Goal: Task Accomplishment & Management: Use online tool/utility

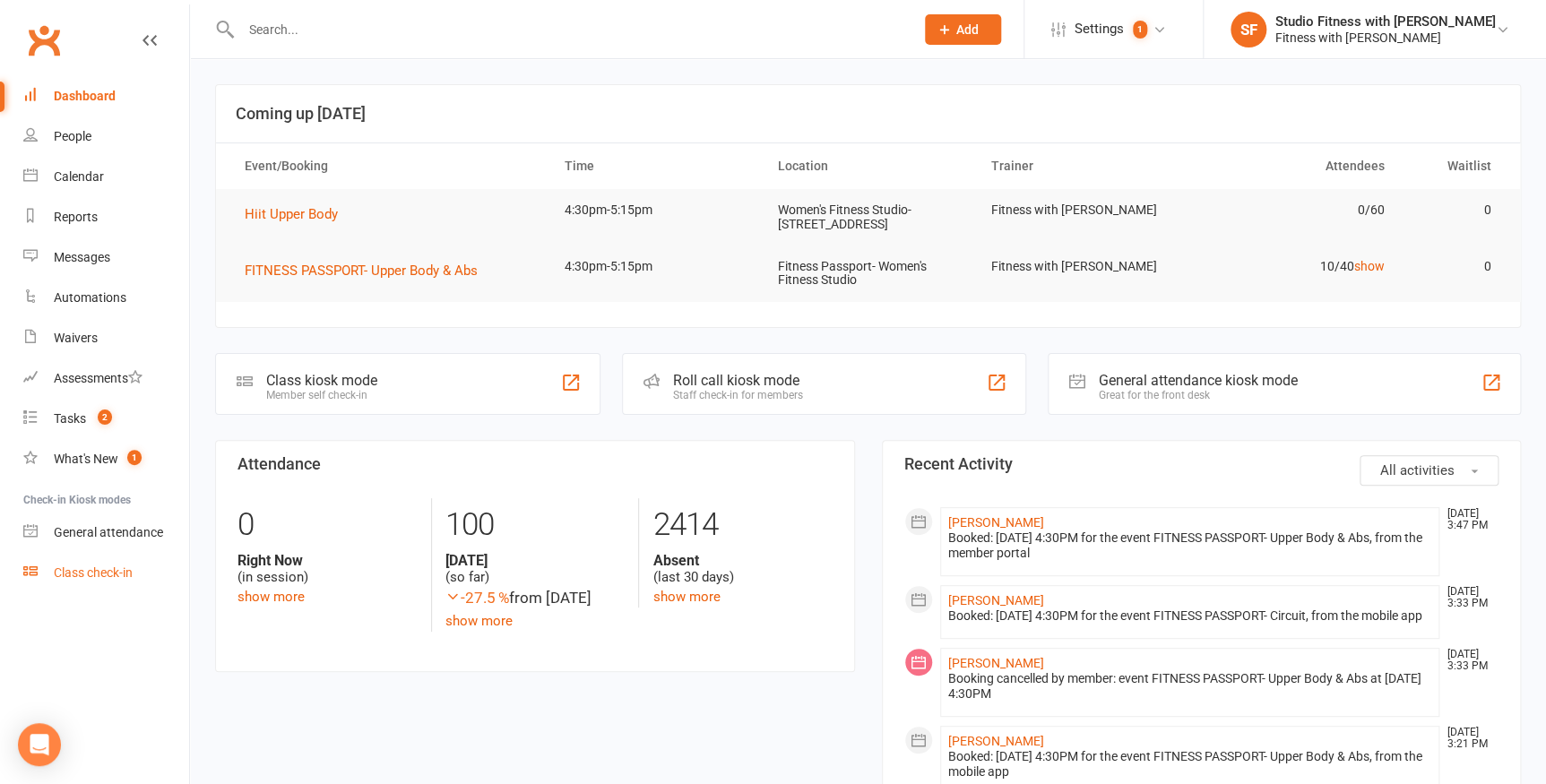
click at [81, 568] on div "Class check-in" at bounding box center [93, 572] width 79 height 15
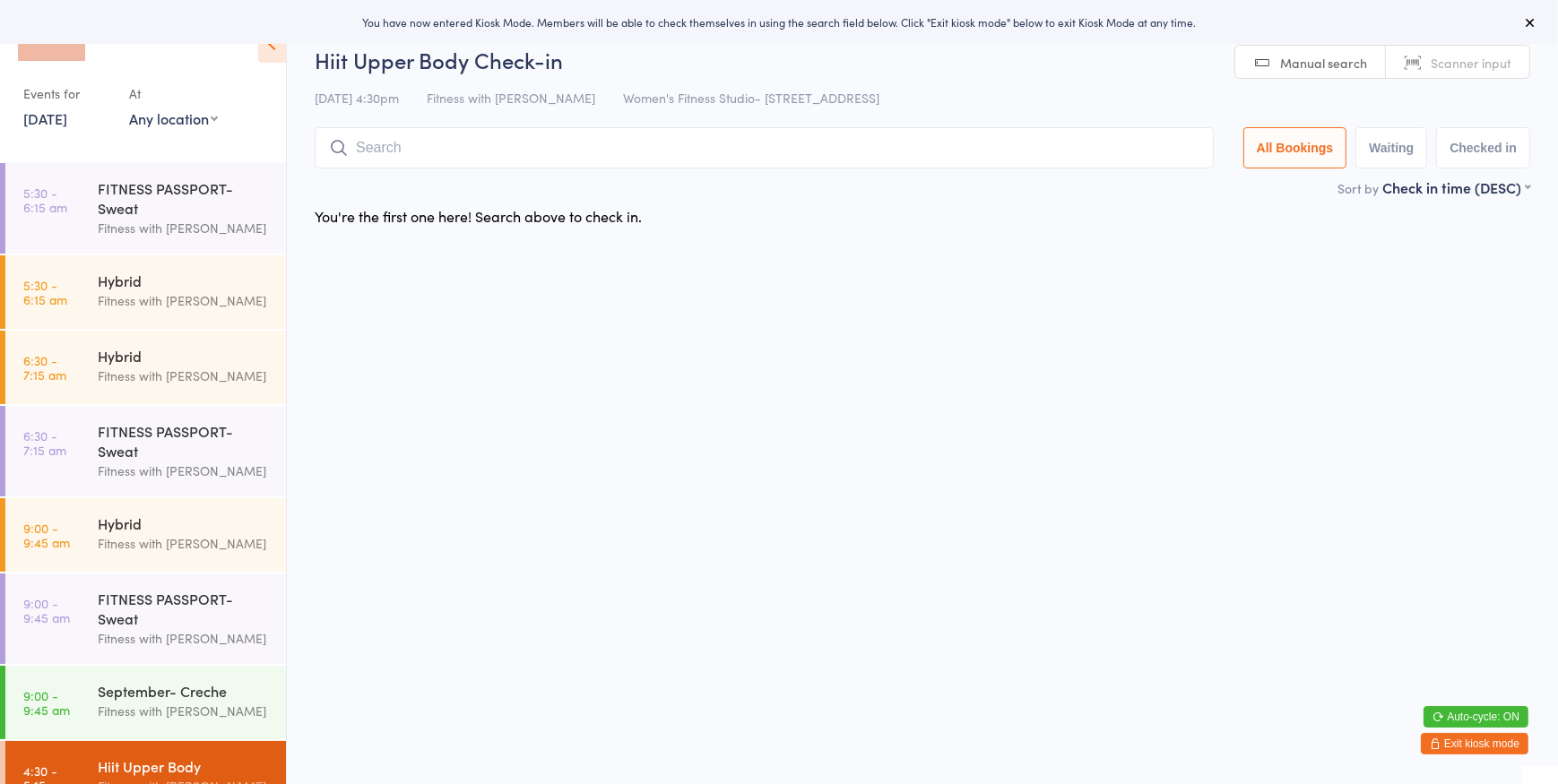
click at [190, 119] on select "Any location Women's Fitness Studio- 14 Madden Street, Aitkenvale Fitness Passp…" at bounding box center [173, 118] width 88 height 20
select select "0"
click at [129, 108] on select "Any location Women's Fitness Studio- 14 Madden Street, Aitkenvale Fitness Passp…" at bounding box center [173, 118] width 88 height 20
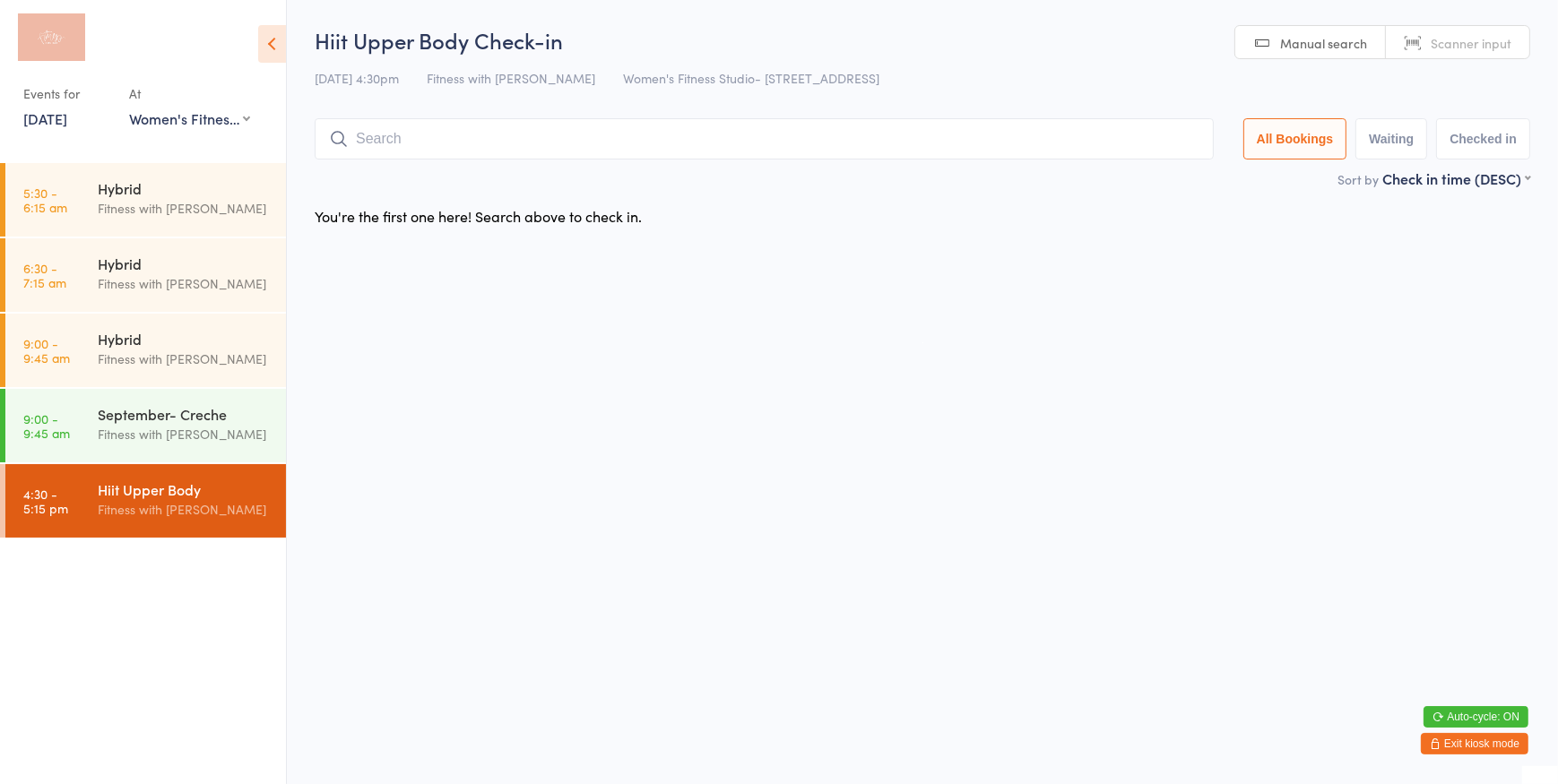
click at [1452, 43] on span "Scanner input" at bounding box center [1471, 43] width 81 height 18
type input "1180"
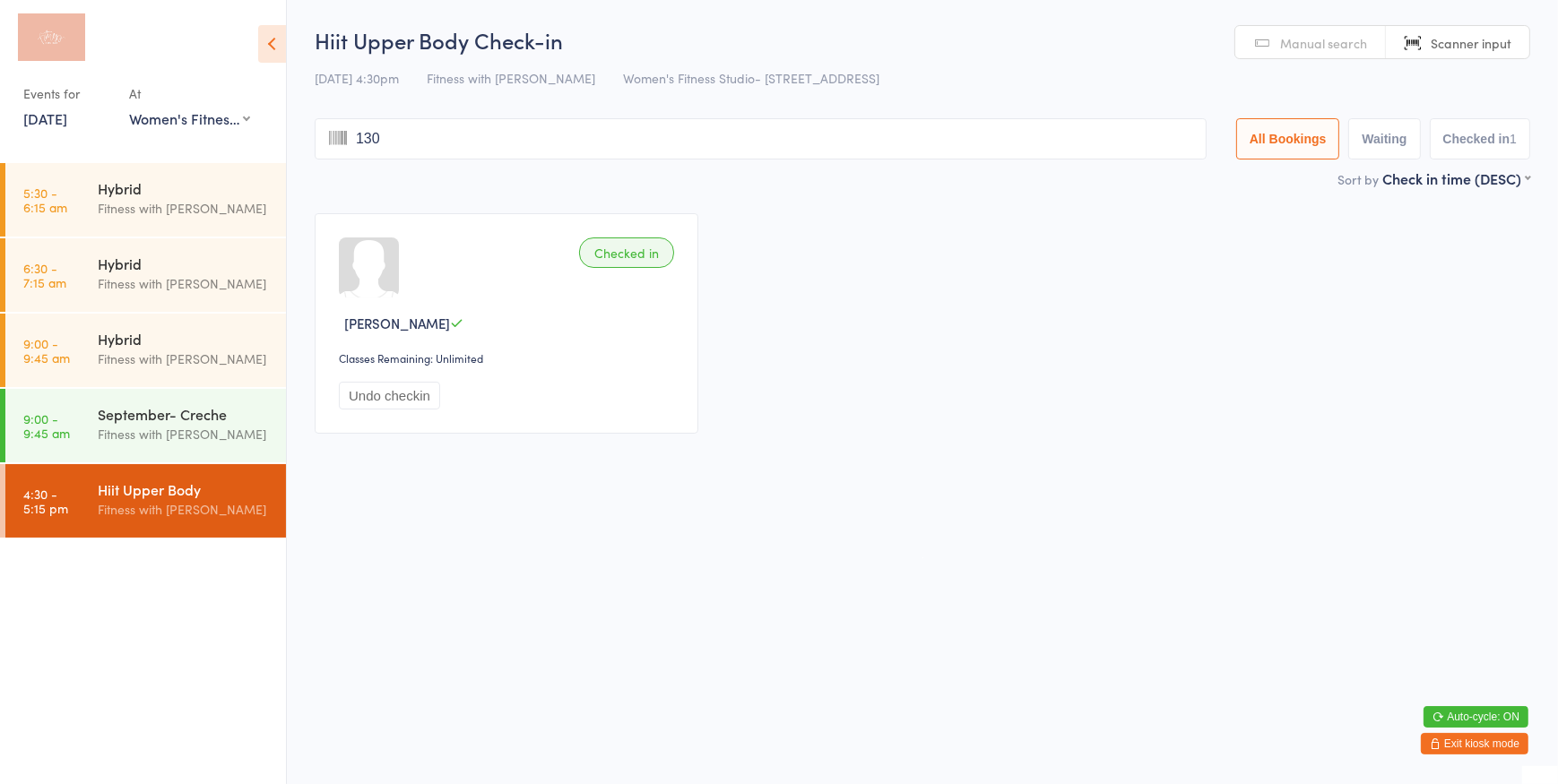
type input "1306"
click at [1323, 36] on span "Manual search" at bounding box center [1323, 43] width 87 height 18
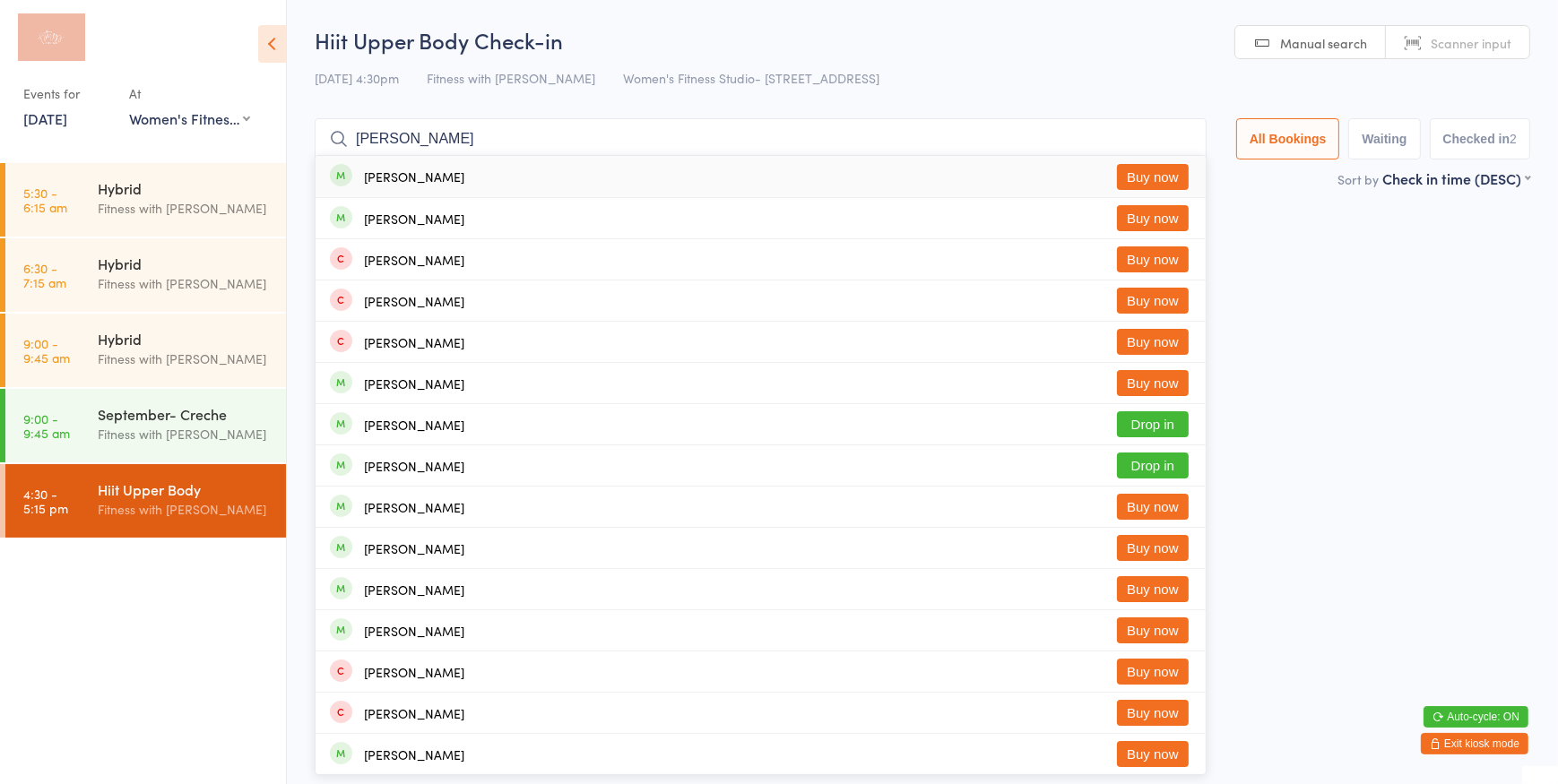
type input "thomas da"
click at [1168, 173] on button "Buy now" at bounding box center [1153, 177] width 72 height 26
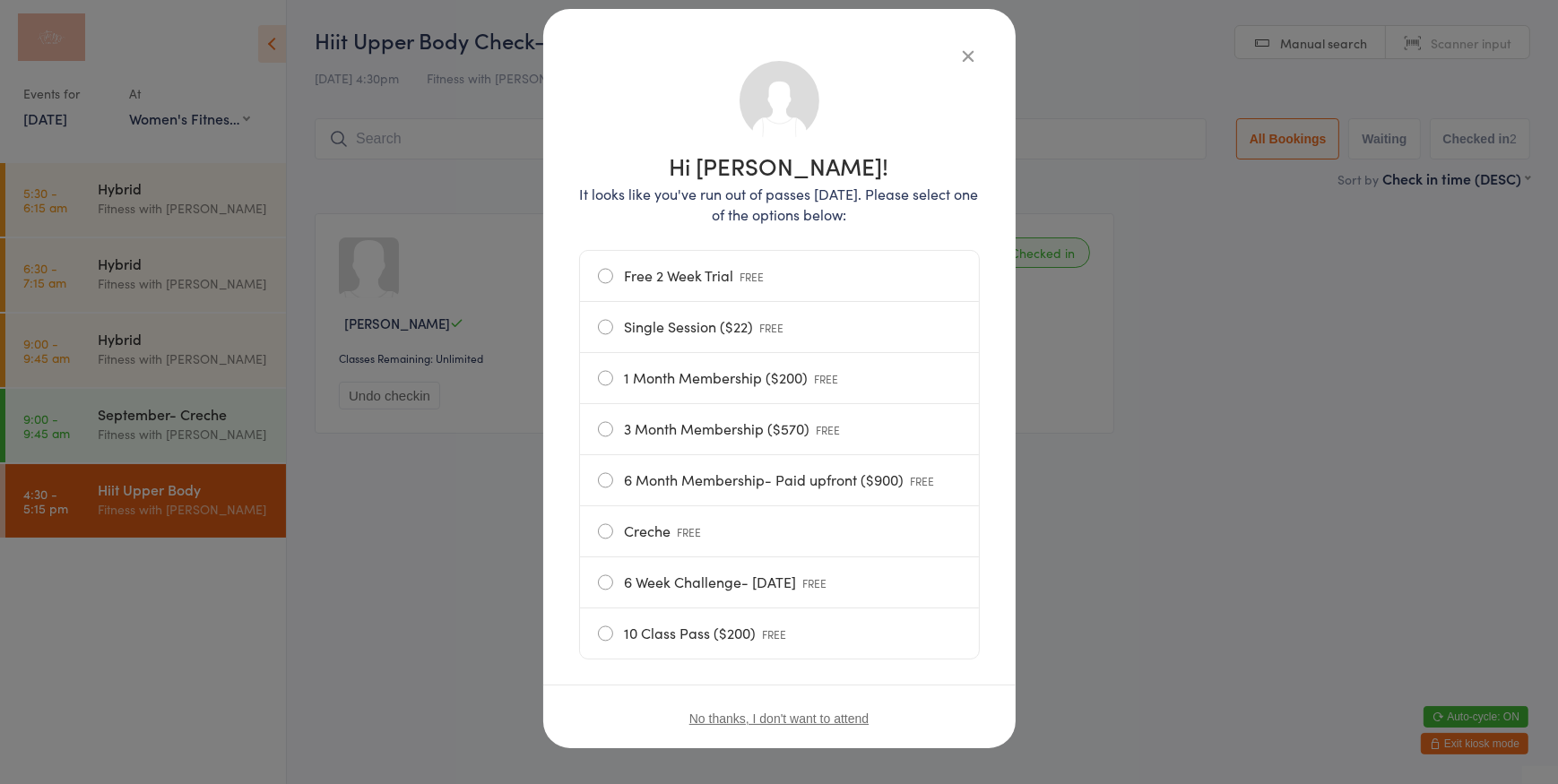
scroll to position [95, 0]
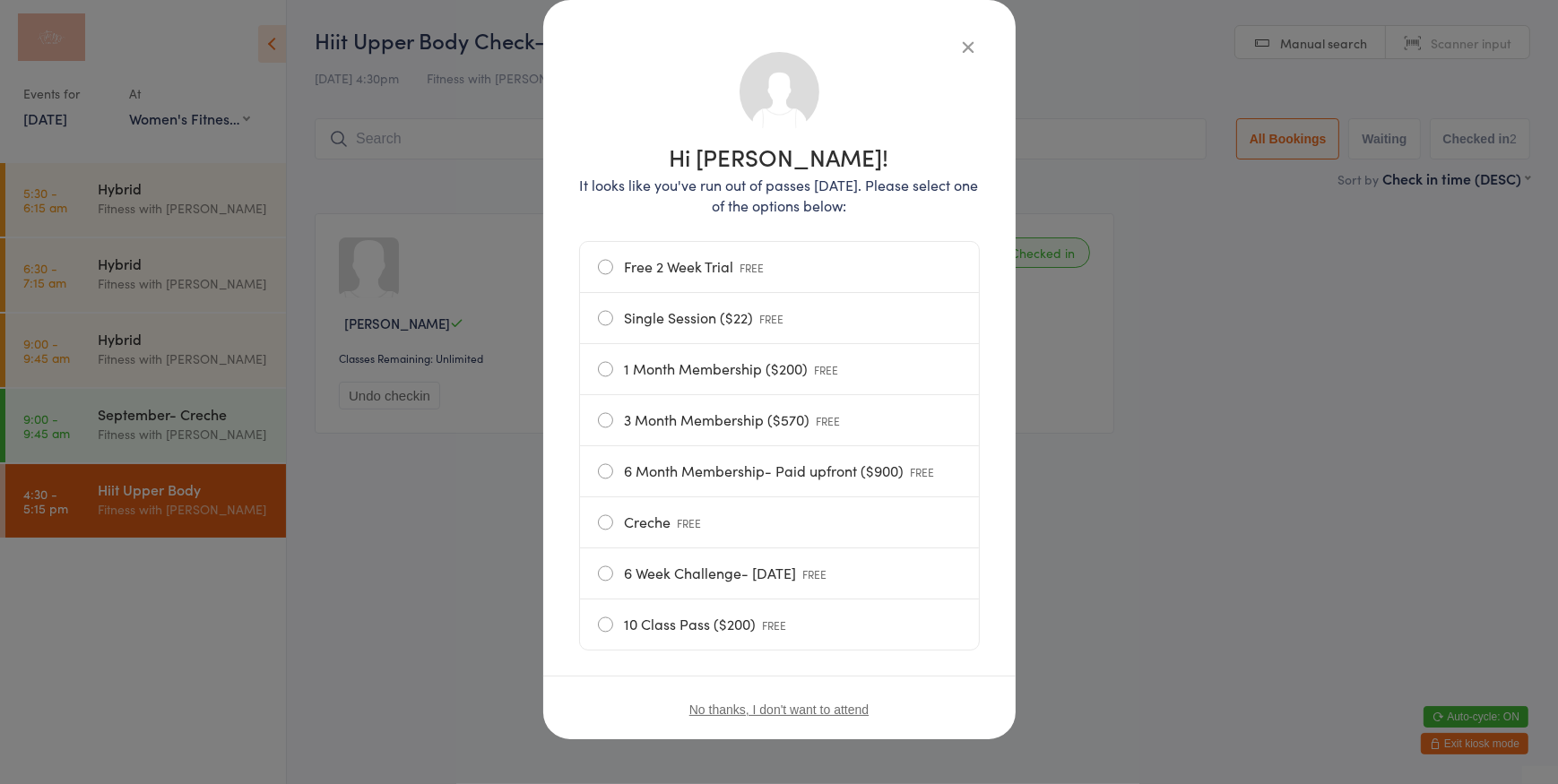
click at [600, 625] on label "10 Class Pass ($200) FREE" at bounding box center [779, 624] width 363 height 50
click at [0, 0] on input "10 Class Pass ($200) FREE" at bounding box center [0, 0] width 0 height 0
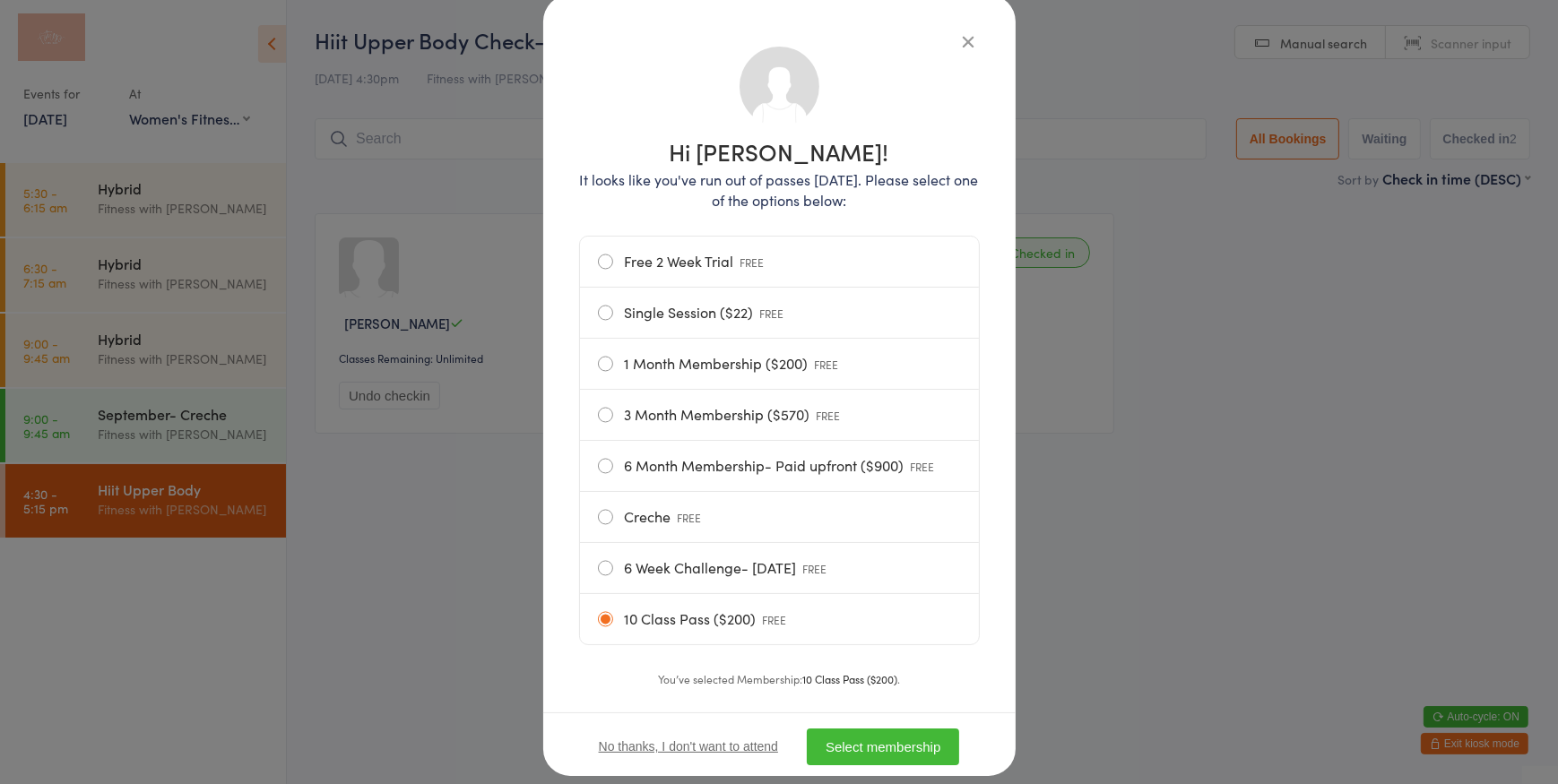
click at [843, 748] on button "Select membership" at bounding box center [883, 746] width 152 height 36
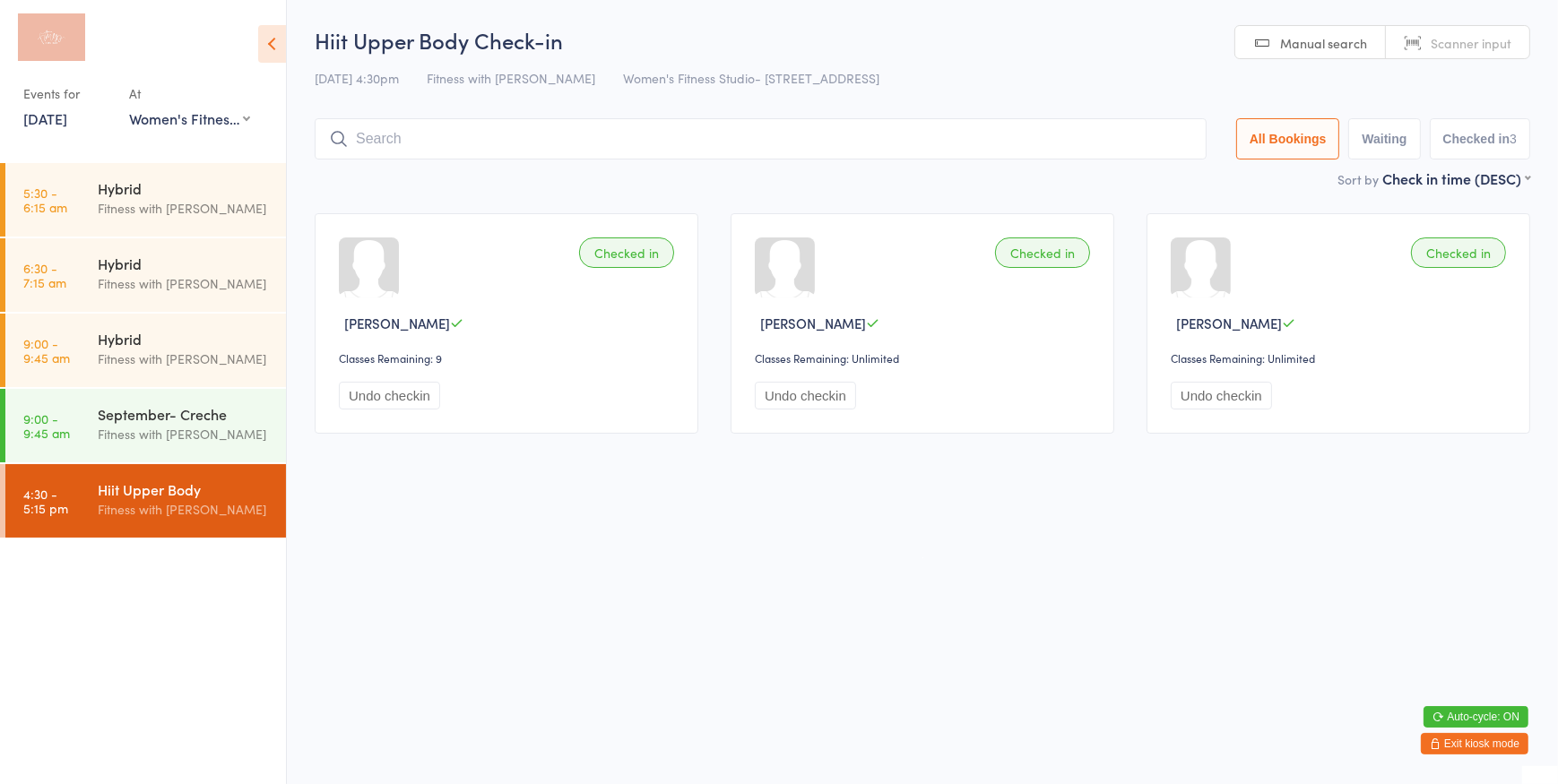
click at [1507, 49] on span "Scanner input" at bounding box center [1471, 43] width 81 height 18
click at [1311, 42] on span "Manual search" at bounding box center [1323, 43] width 87 height 18
click at [868, 126] on input "search" at bounding box center [761, 139] width 892 height 41
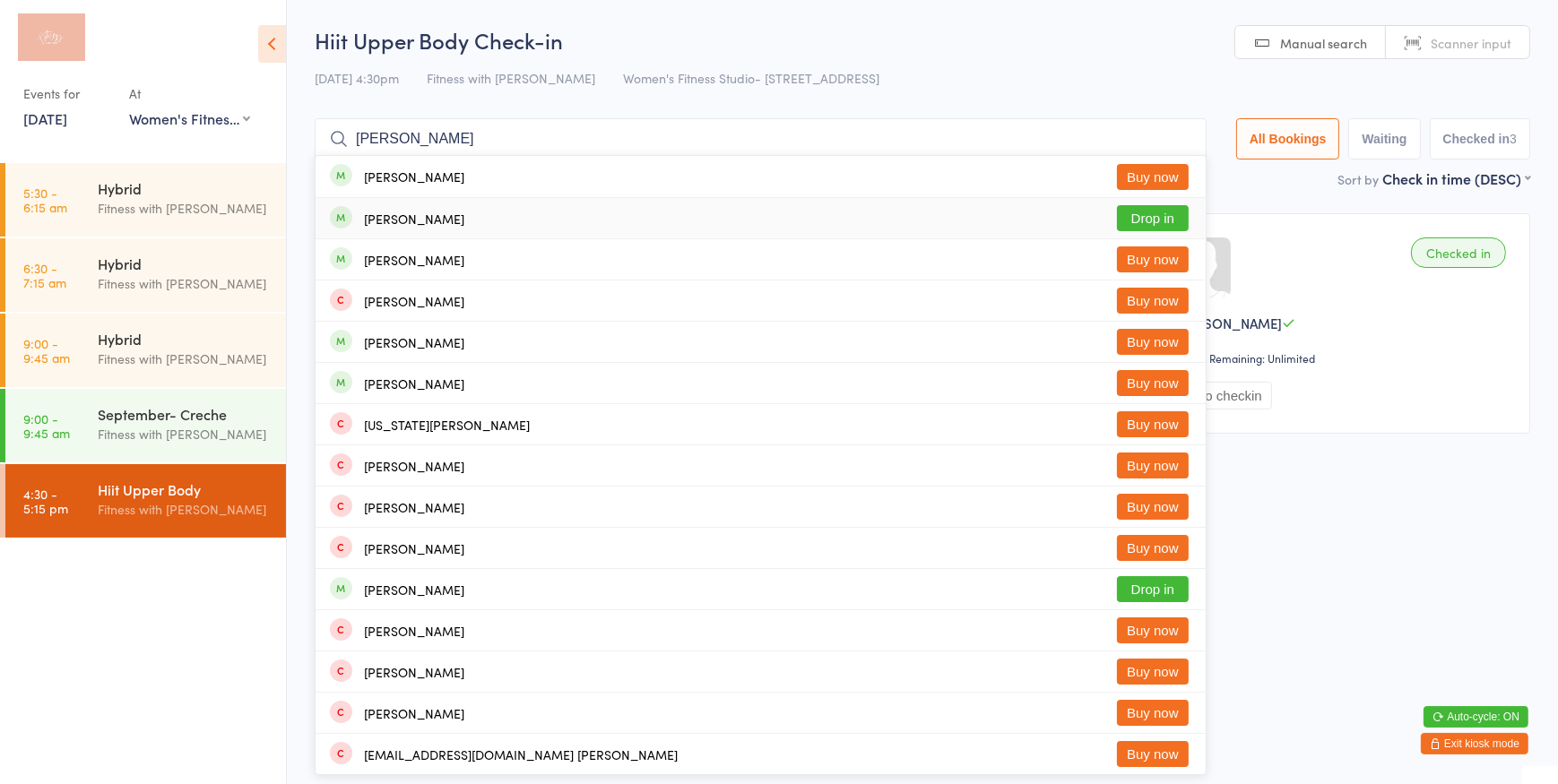
type input "bailey"
click at [1161, 225] on button "Drop in" at bounding box center [1153, 218] width 72 height 26
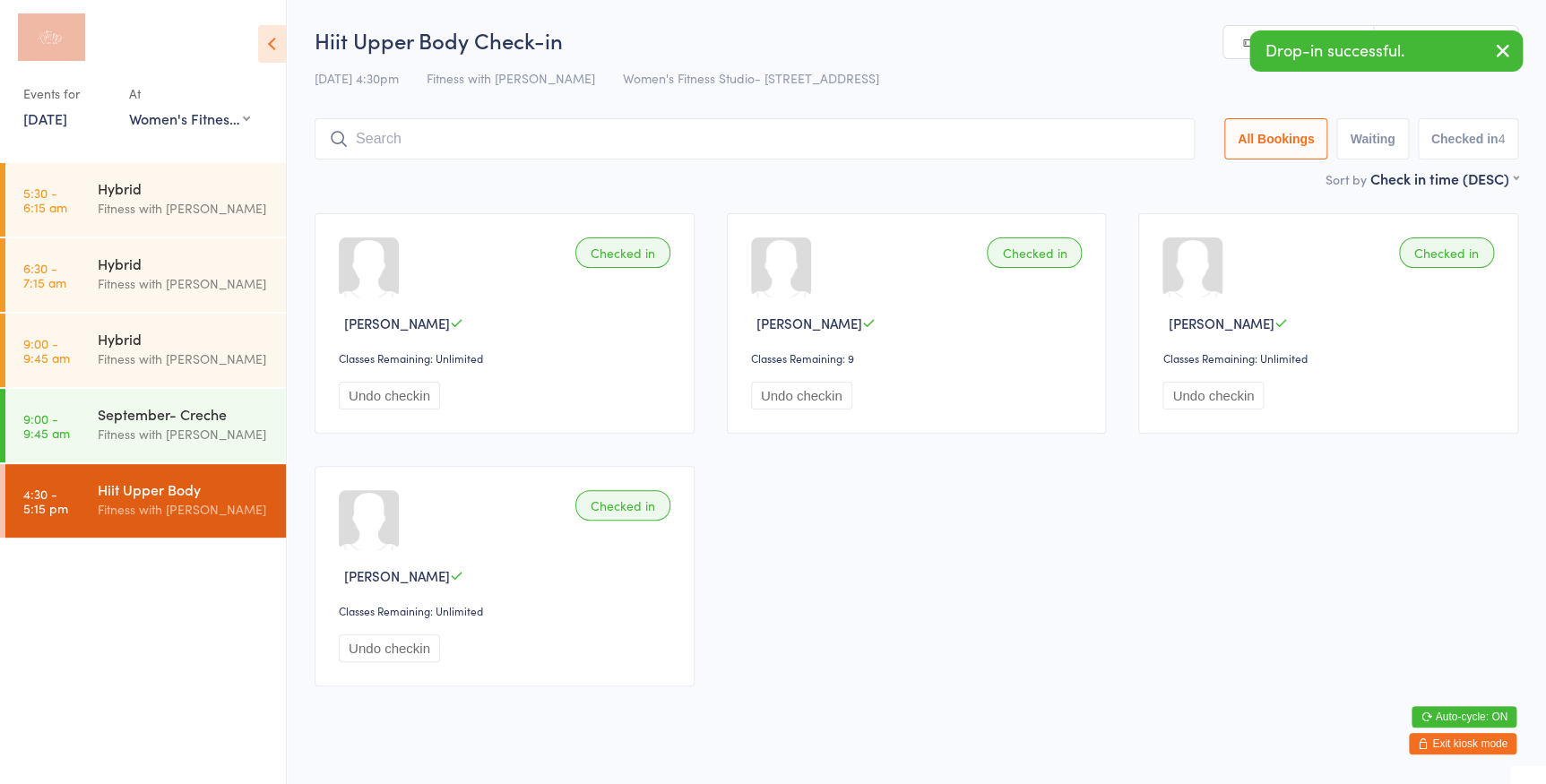
click at [1497, 52] on icon "button" at bounding box center [1503, 50] width 22 height 23
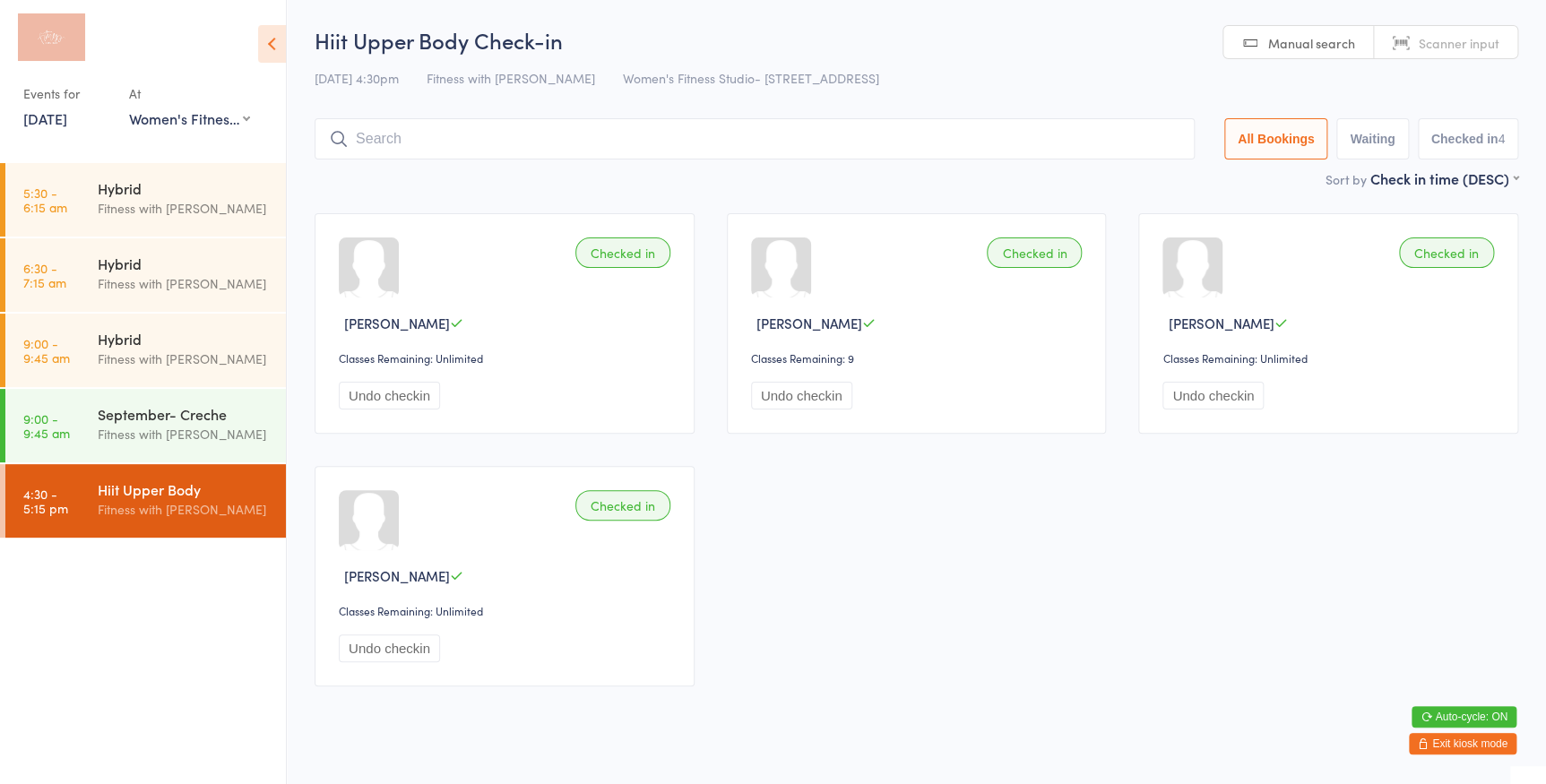
click at [1485, 47] on span "Scanner input" at bounding box center [1460, 43] width 80 height 18
type input "162"
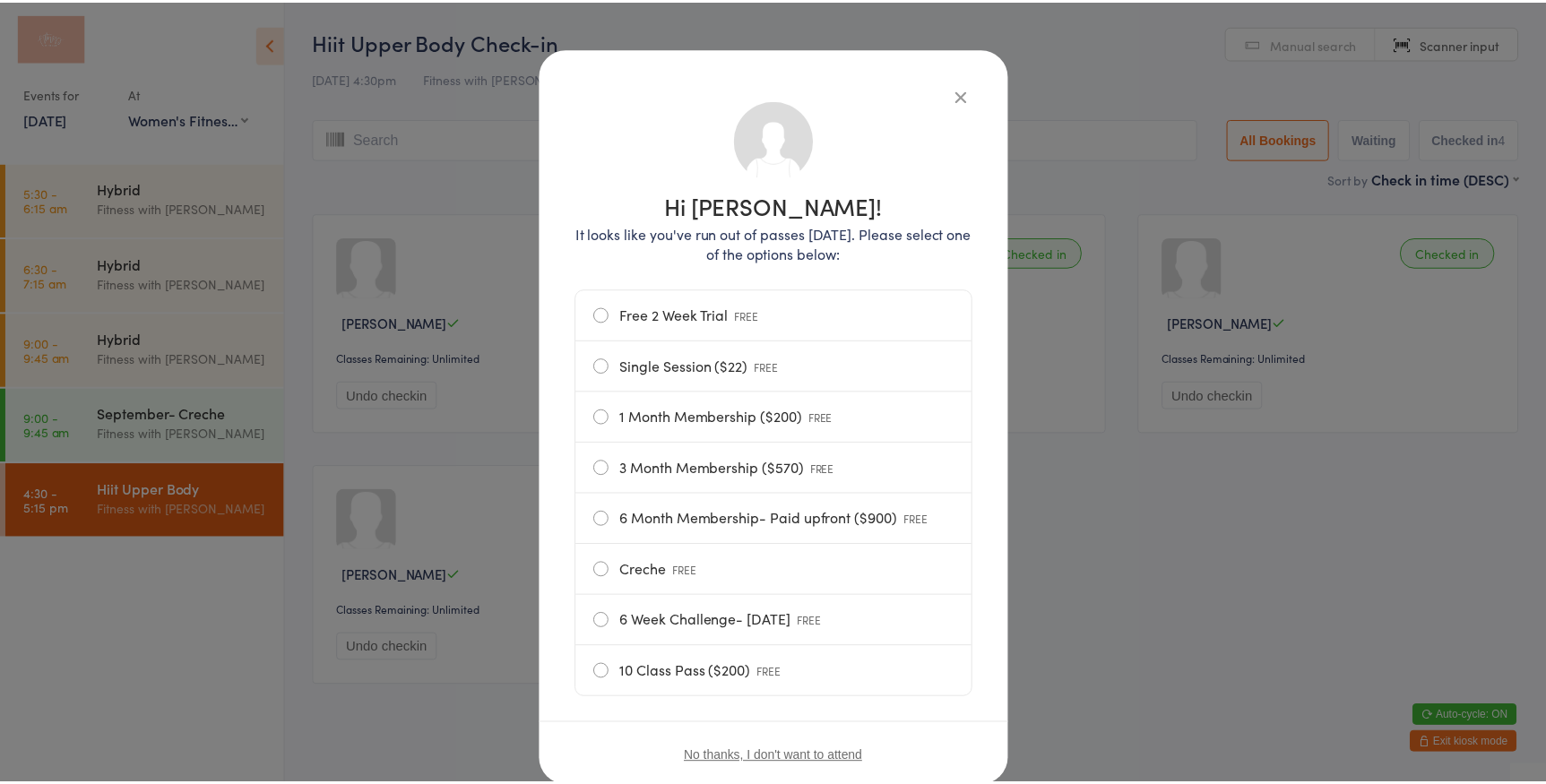
scroll to position [0, 0]
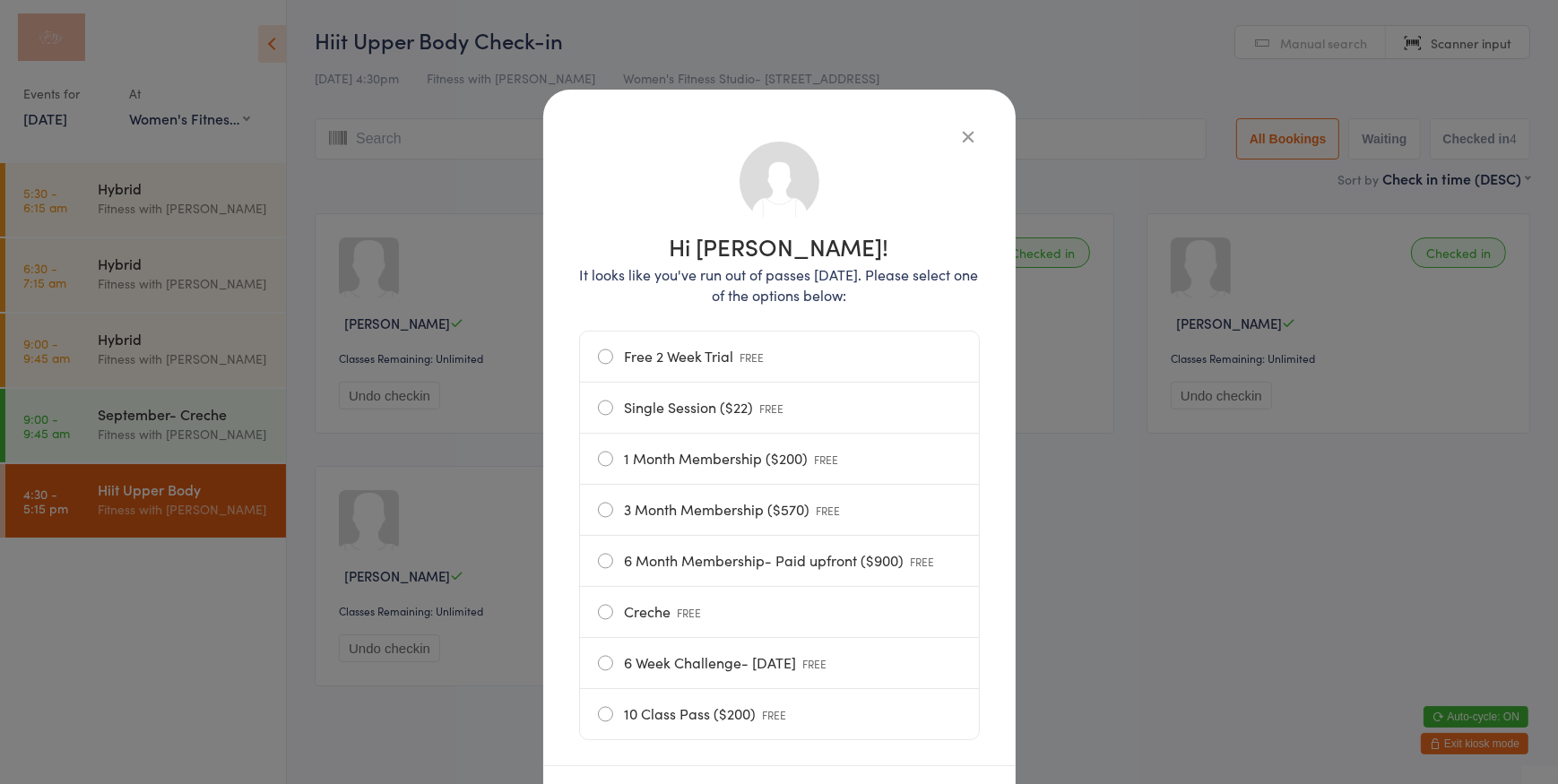
click at [967, 131] on icon "button" at bounding box center [969, 136] width 20 height 20
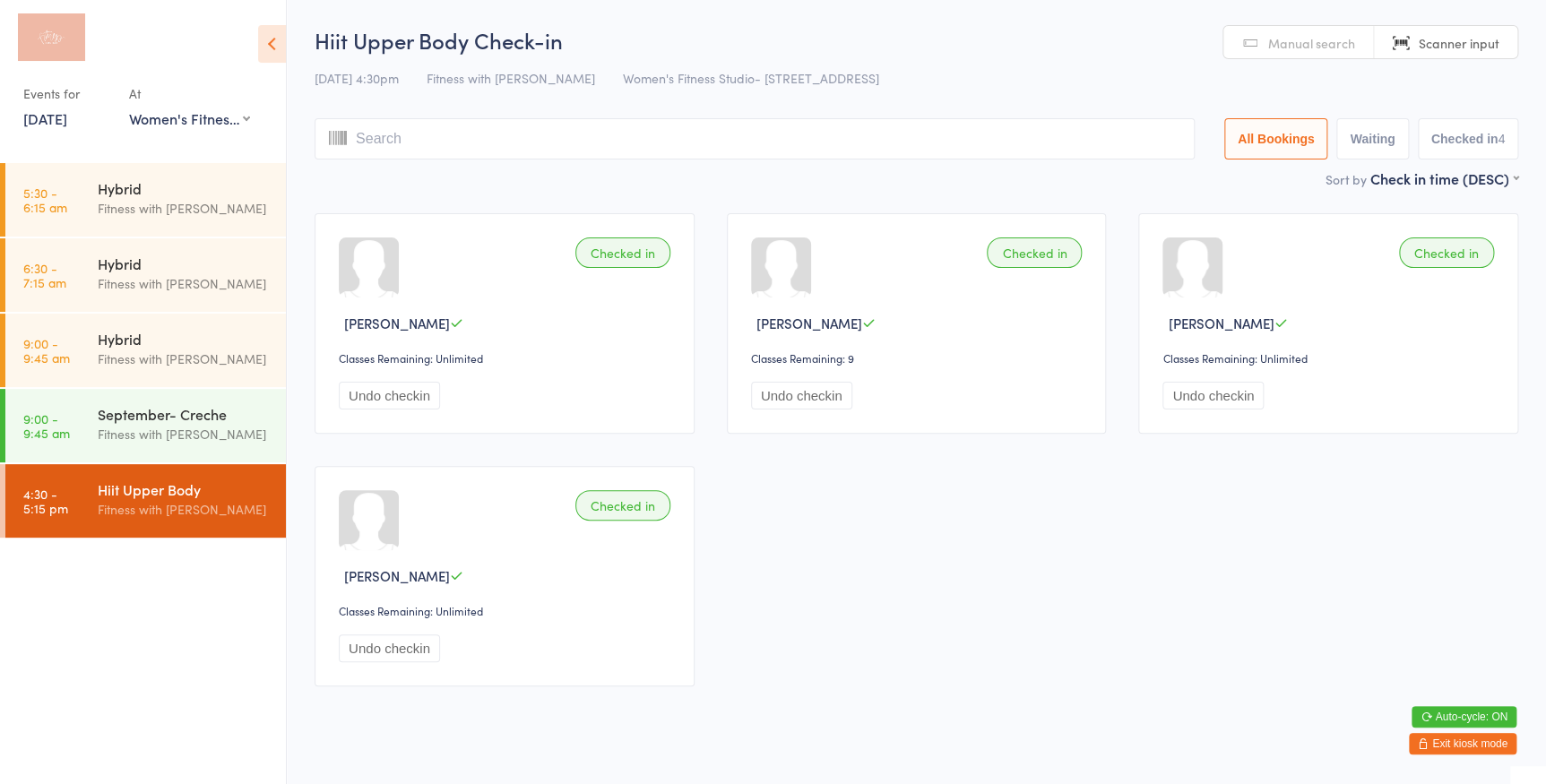
click at [717, 139] on input "search" at bounding box center [755, 139] width 880 height 41
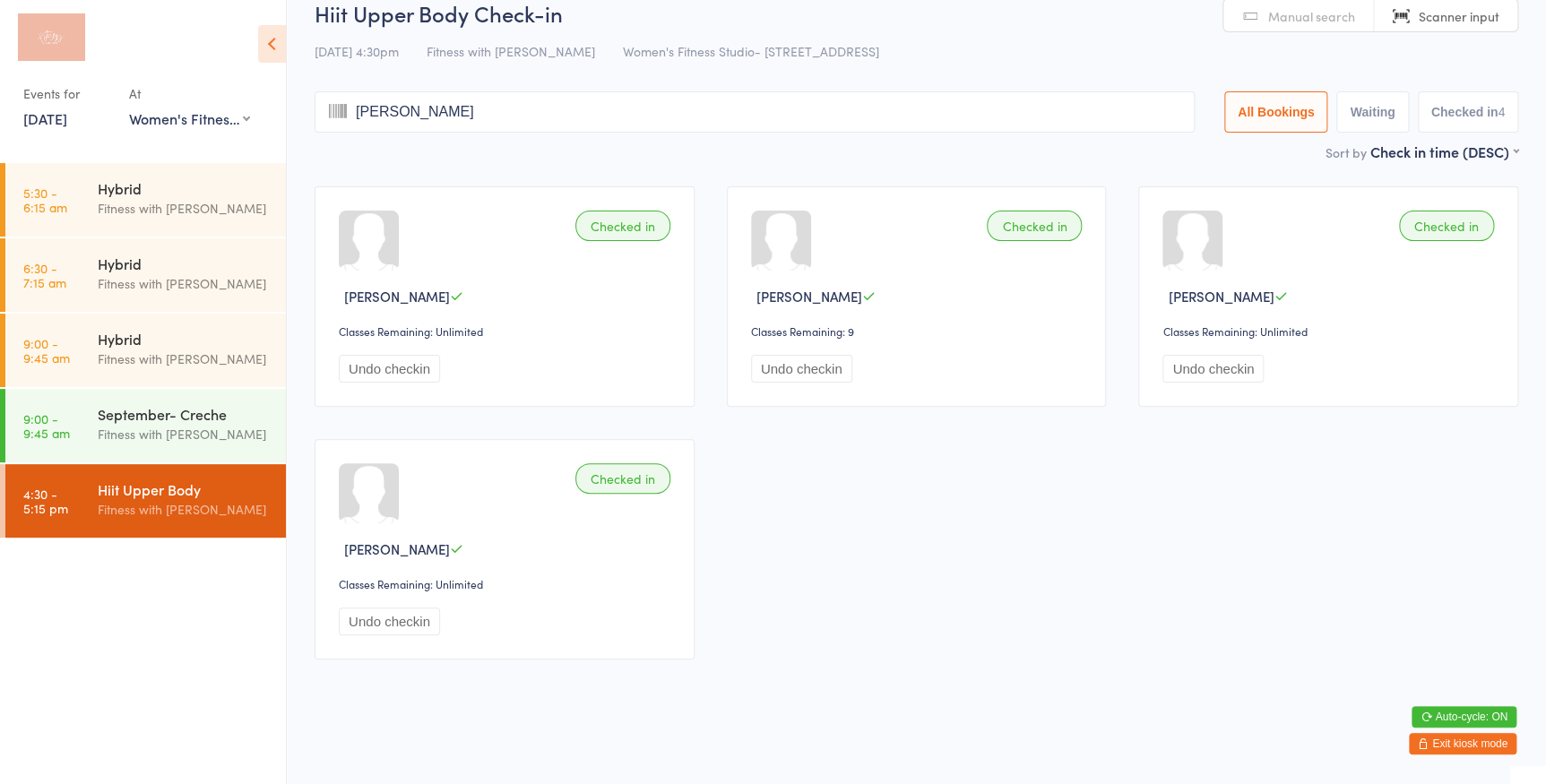
type input "jacinta"
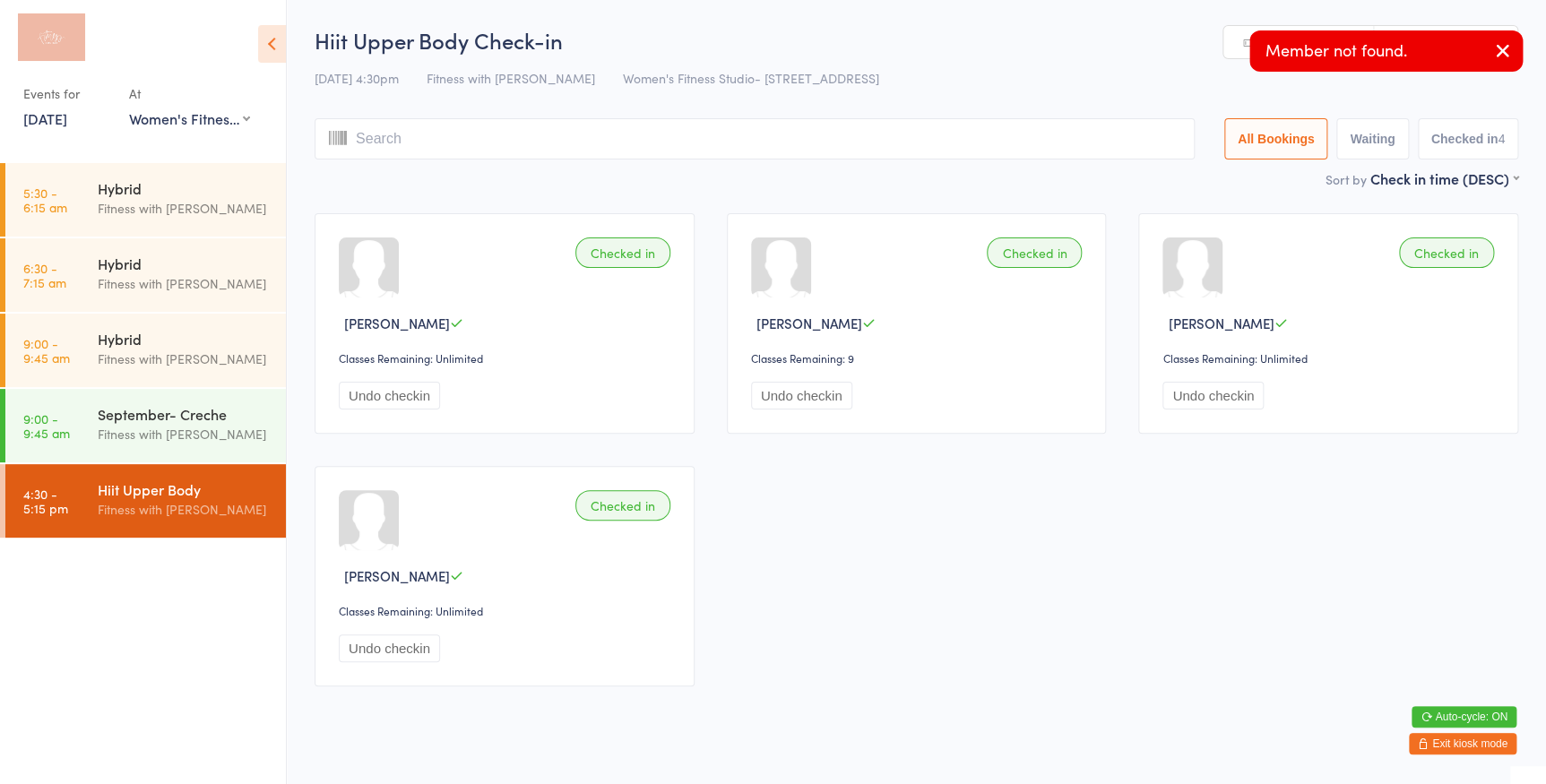
click at [1238, 57] on link "Manual search" at bounding box center [1298, 42] width 150 height 34
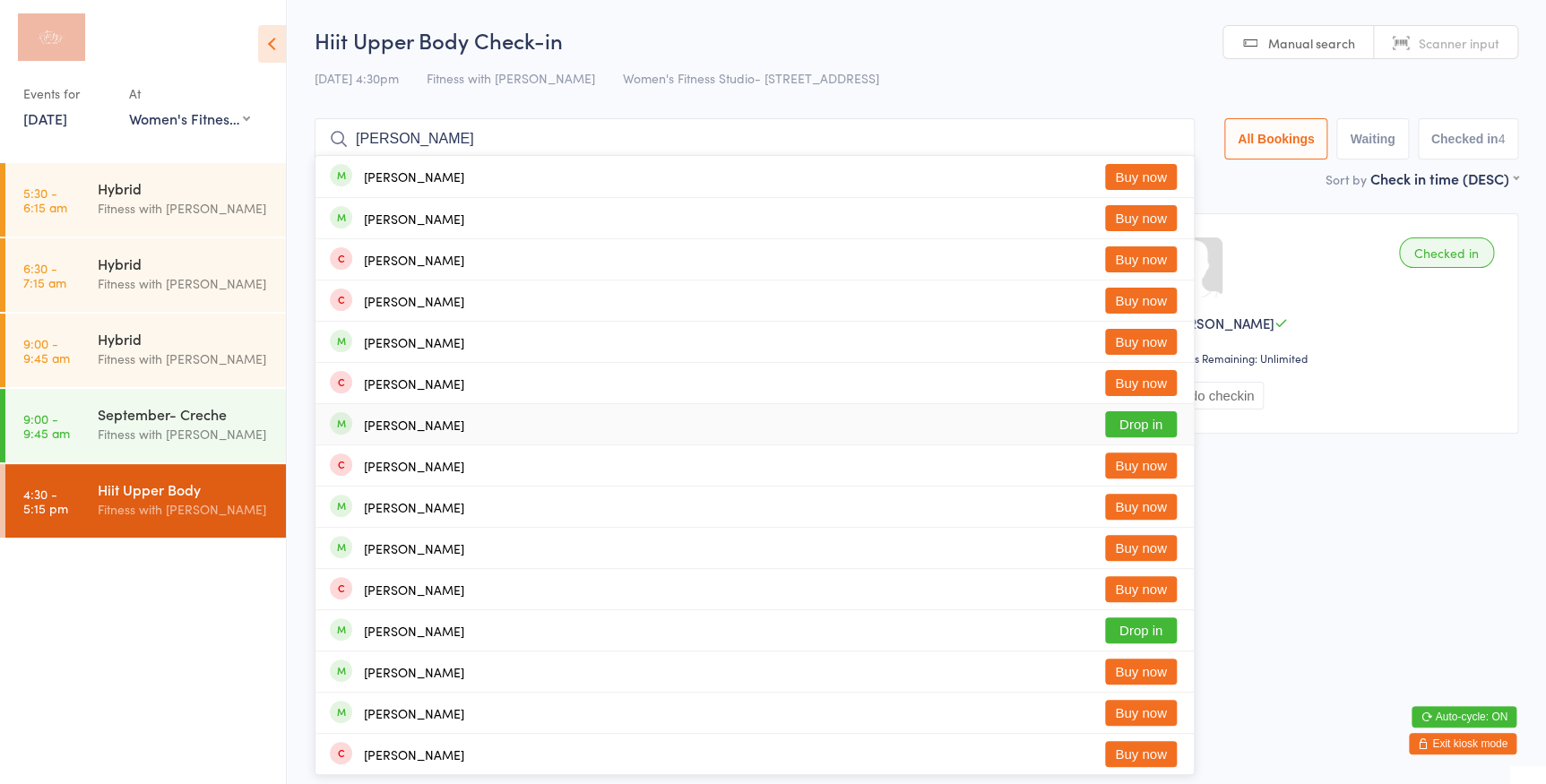
type input "jacinta"
click at [1130, 420] on button "Drop in" at bounding box center [1141, 424] width 72 height 26
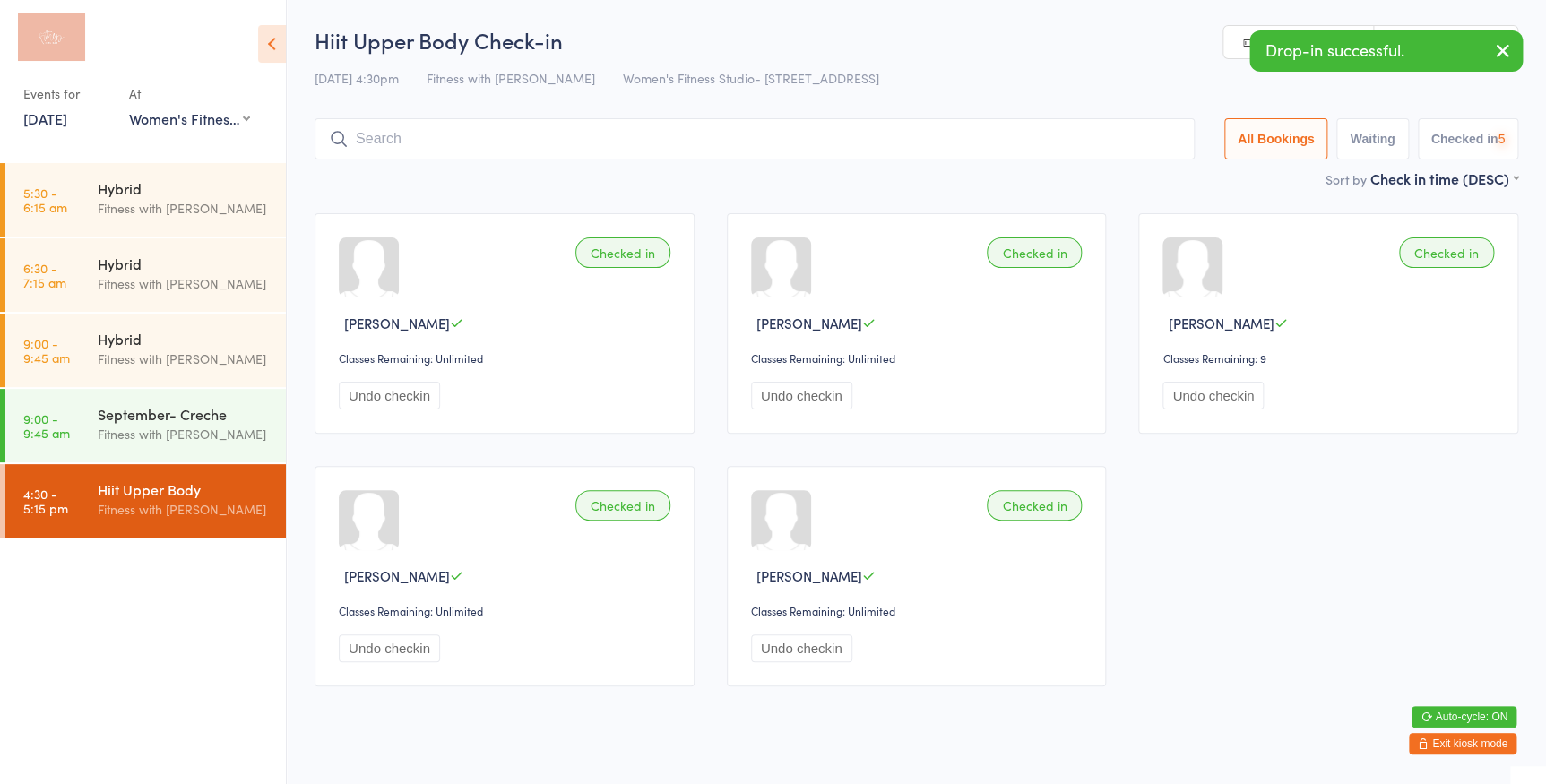
click at [1503, 45] on icon "button" at bounding box center [1503, 50] width 22 height 23
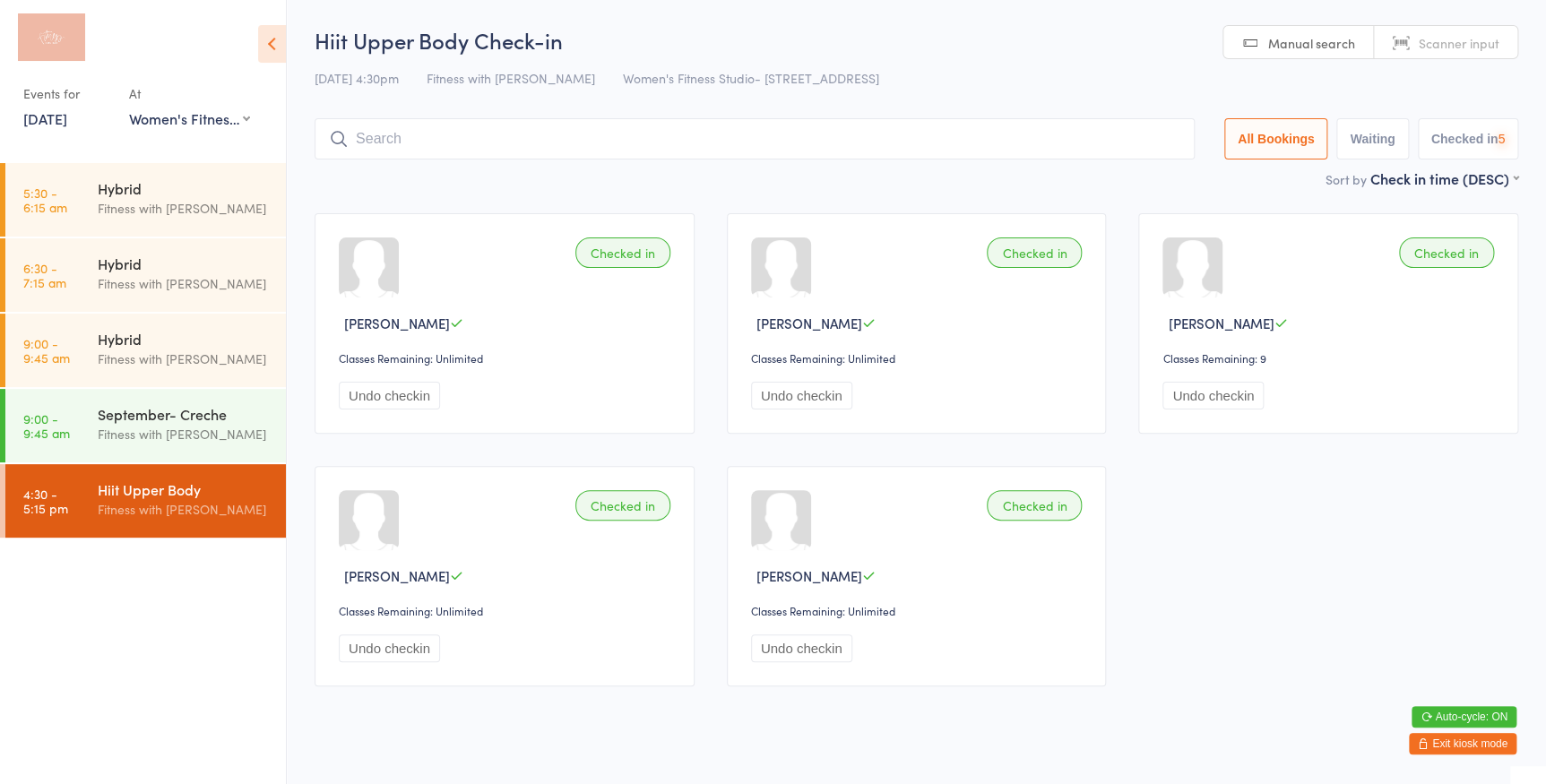
click at [1487, 41] on span "Scanner input" at bounding box center [1460, 43] width 80 height 18
click at [1310, 48] on span "Manual search" at bounding box center [1311, 43] width 87 height 18
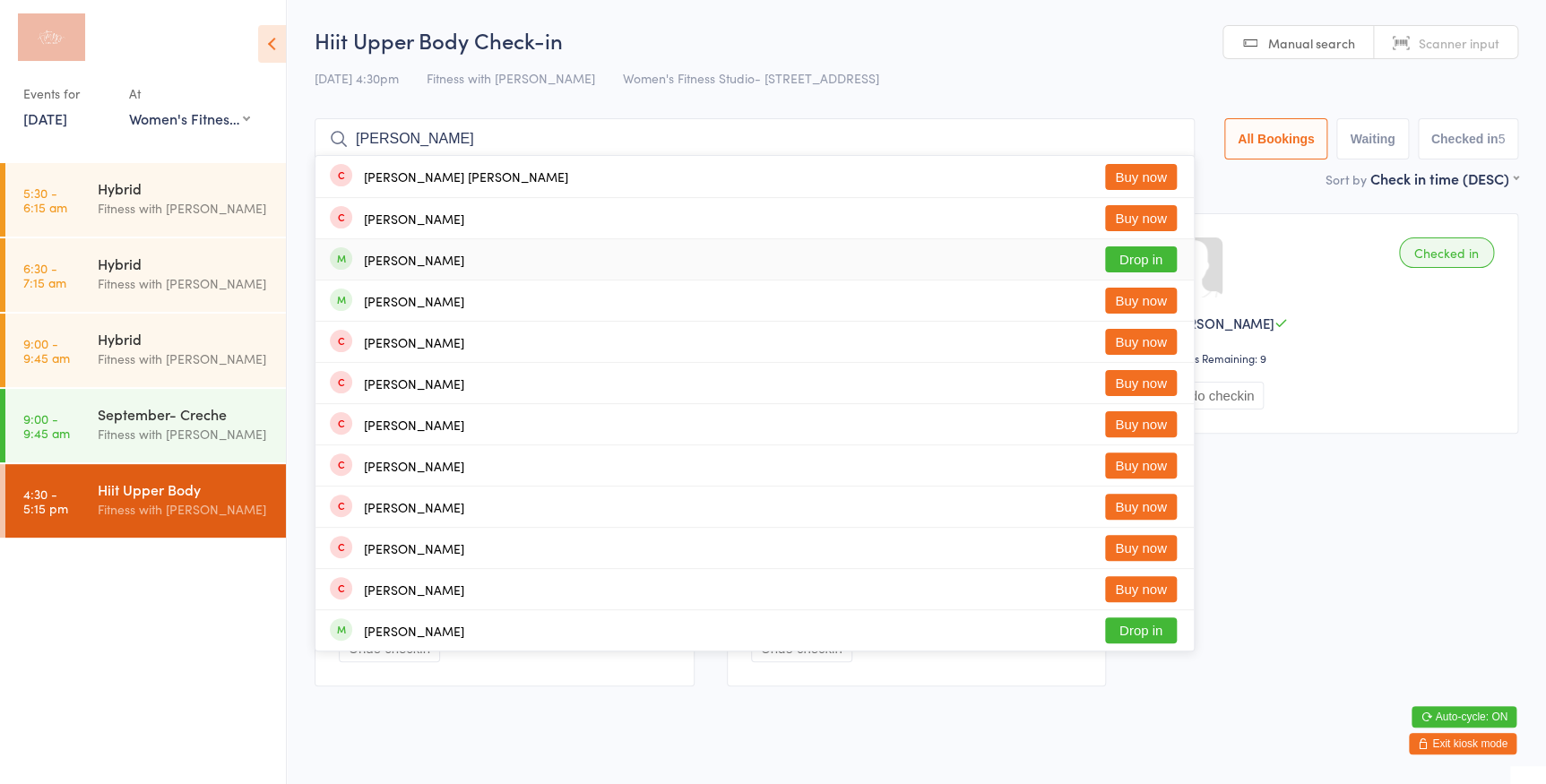
type input "cindy"
click at [1161, 262] on button "Drop in" at bounding box center [1141, 259] width 72 height 26
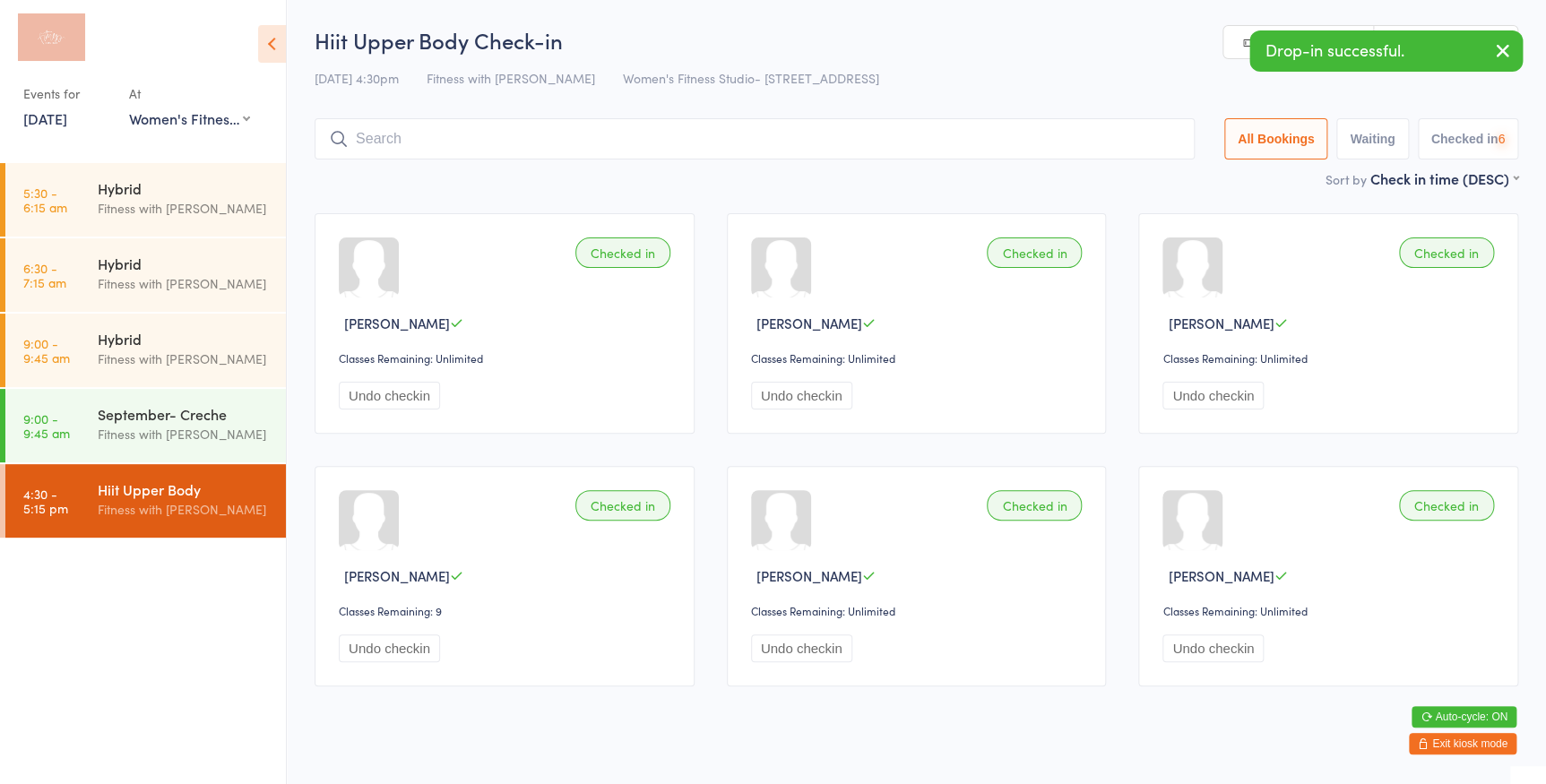
click at [1501, 53] on icon "button" at bounding box center [1503, 50] width 22 height 23
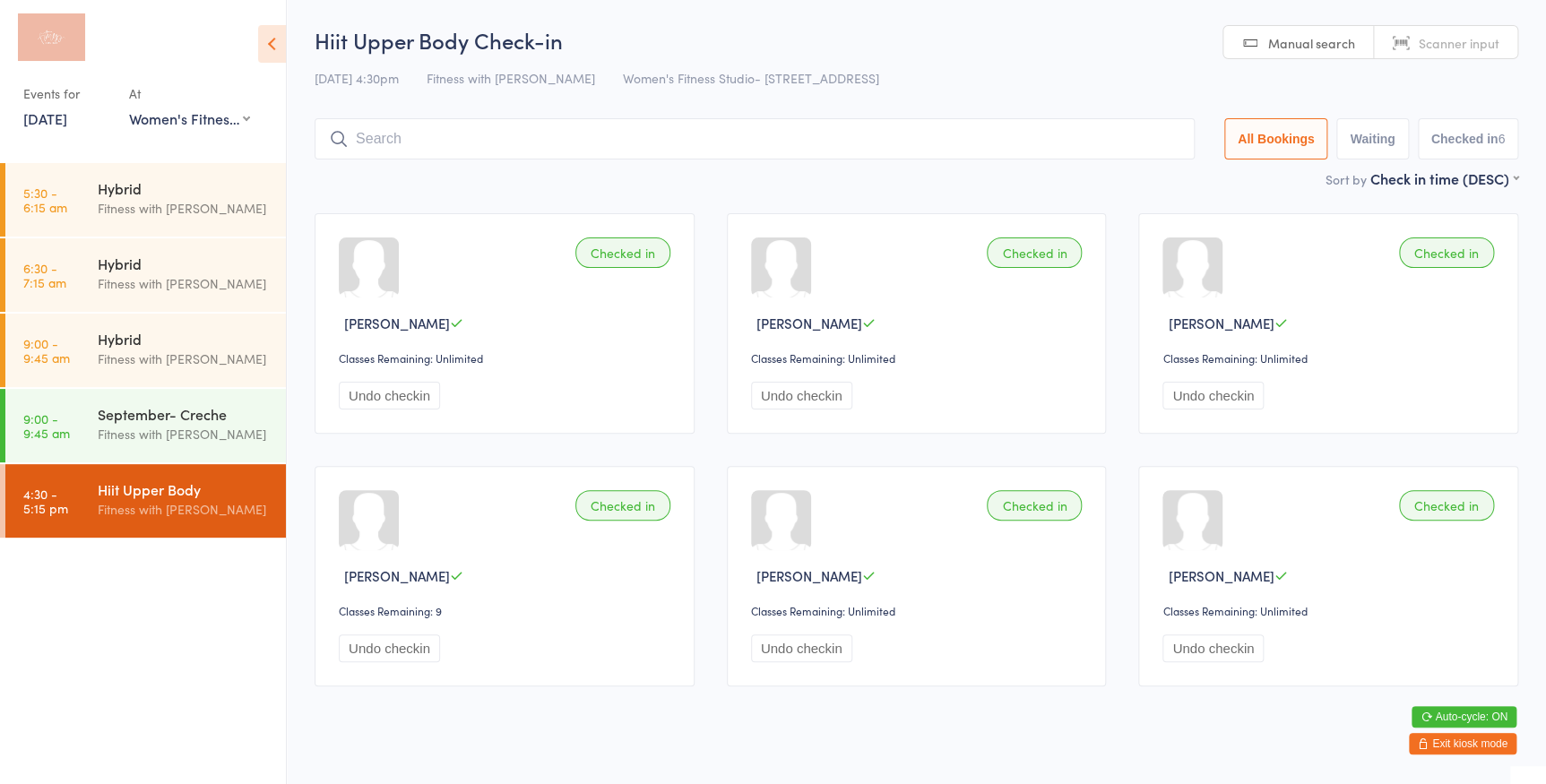
click at [1480, 36] on span "Scanner input" at bounding box center [1460, 43] width 80 height 18
type input "0245"
type input "2031"
